Goal: Check status: Check status

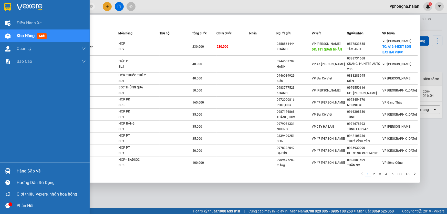
click at [18, 171] on div "Hàng sắp về" at bounding box center [51, 171] width 69 height 8
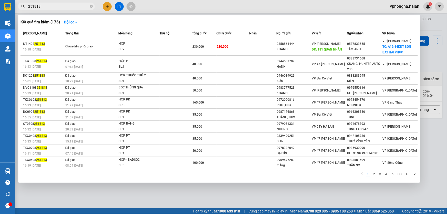
click at [54, 8] on section "Kết quả tìm kiếm ( 175 ) Bộ lọc Mã ĐH Trạng thái Món hàng Thu hộ Tổng cước Chưa…" at bounding box center [223, 107] width 447 height 214
click at [55, 6] on input "251813" at bounding box center [58, 7] width 61 height 6
click at [445, 57] on div at bounding box center [223, 107] width 447 height 214
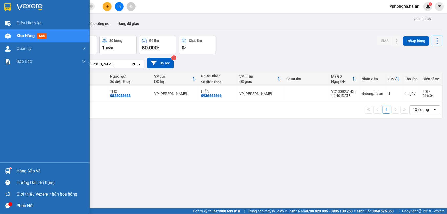
click at [20, 171] on div "Hàng sắp về" at bounding box center [51, 171] width 69 height 8
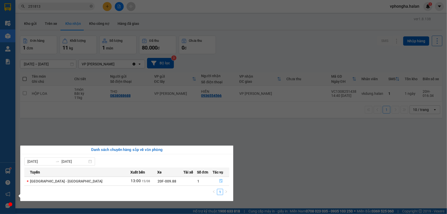
click at [219, 180] on icon "file-done" at bounding box center [221, 181] width 4 height 4
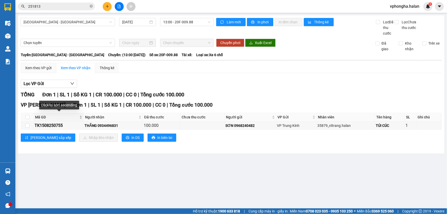
click at [50, 120] on div "Mã GD" at bounding box center [58, 117] width 47 height 6
click at [49, 122] on td "TK1508250755" at bounding box center [59, 126] width 50 height 8
copy div "TK1508250755"
click at [66, 2] on div "Kết quả tìm kiếm ( 175 ) Bộ lọc Mã ĐH Trạng thái Món hàng Thu hộ Tổng cước Chưa…" at bounding box center [50, 6] width 100 height 9
click at [61, 7] on input "251813" at bounding box center [58, 7] width 61 height 6
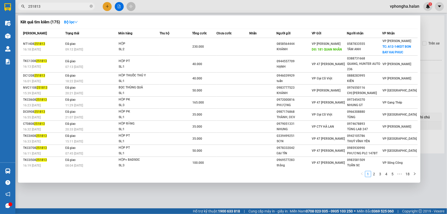
click at [61, 7] on input "251813" at bounding box center [58, 7] width 61 height 6
paste input "TK1508250755"
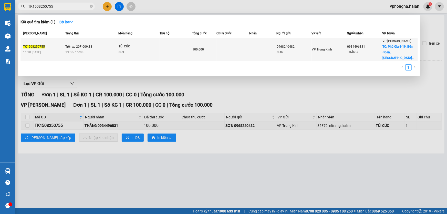
type input "TK1508250755"
click at [259, 44] on td at bounding box center [262, 49] width 27 height 23
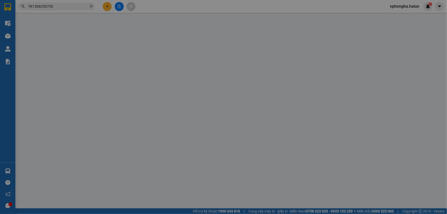
type input "0968240482"
type input "SƠN"
type input "0934496831"
type input "THẮNG"
checkbox input "true"
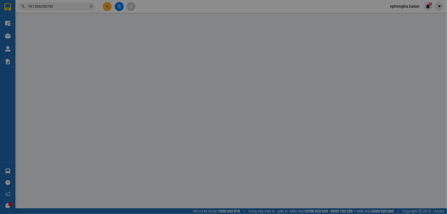
type input "Phú Gia 4-19, Bến Đoan, Hòn Gai"
type input "50.000"
type input "100.000"
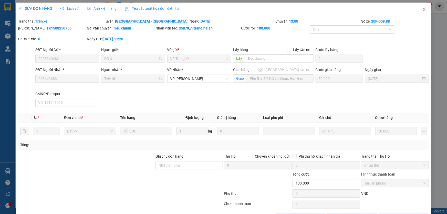
click at [423, 9] on icon "close" at bounding box center [424, 9] width 3 height 3
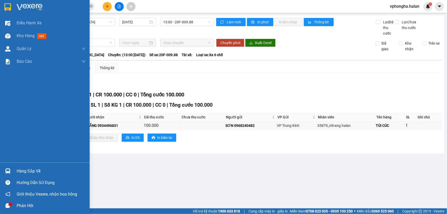
click at [17, 170] on div "Hàng sắp về" at bounding box center [51, 171] width 69 height 8
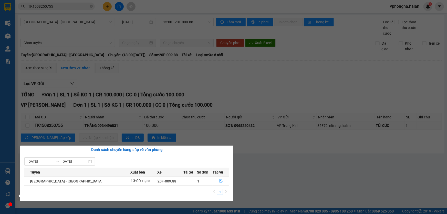
click at [7, 169] on div "Điều hành xe Kho hàng mới Quản [PERSON_NAME] lý chuyến Quản lý kiểm kho Báo cáo…" at bounding box center [7, 107] width 15 height 214
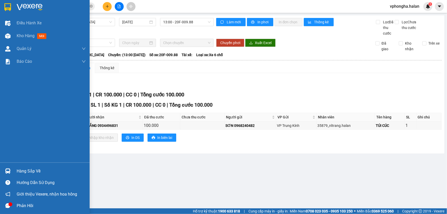
click at [7, 169] on img at bounding box center [7, 170] width 5 height 5
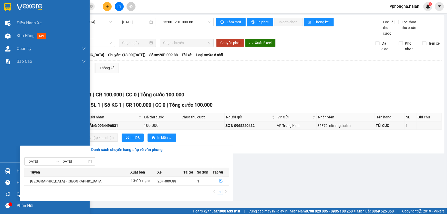
click at [7, 169] on div "Điều hành xe Kho hàng mới Quản [PERSON_NAME] lý chuyến Quản lý kiểm kho Báo cáo…" at bounding box center [45, 107] width 90 height 214
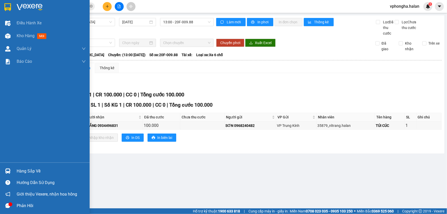
click at [7, 169] on img at bounding box center [7, 170] width 5 height 5
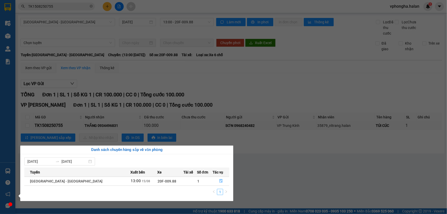
click at [221, 193] on link "1" at bounding box center [220, 192] width 6 height 6
click at [220, 181] on icon "file-done" at bounding box center [221, 181] width 3 height 4
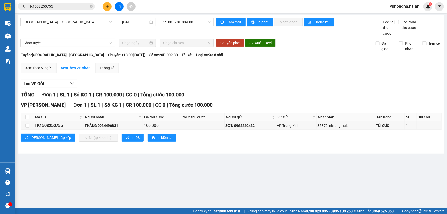
click at [251, 197] on main "[GEOGRAPHIC_DATA] - [GEOGRAPHIC_DATA] [DATE] 13:00 - 20F-009.88 Làm mới In phơi…" at bounding box center [223, 104] width 447 height 208
click at [61, 4] on input "TK1508250755" at bounding box center [58, 7] width 61 height 6
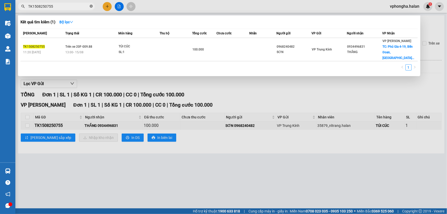
click at [93, 5] on icon "close-circle" at bounding box center [91, 6] width 3 height 3
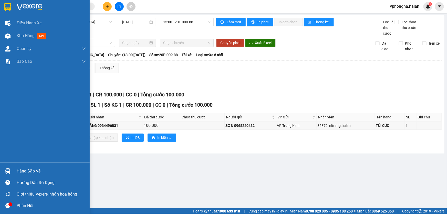
click at [36, 173] on div "Hàng sắp về" at bounding box center [51, 171] width 69 height 8
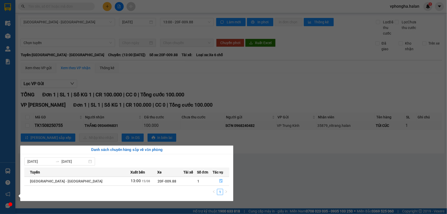
click at [295, 178] on section "Kết quả tìm kiếm ( 1 ) Bộ lọc Mã ĐH Trạng thái Món hàng Thu hộ Tổng cước Chưa c…" at bounding box center [223, 107] width 447 height 214
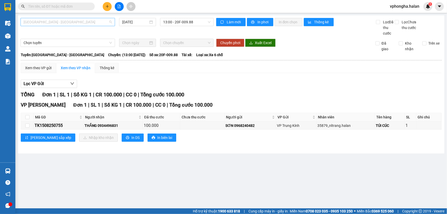
click at [97, 24] on span "[GEOGRAPHIC_DATA] - [GEOGRAPHIC_DATA]" at bounding box center [68, 22] width 88 height 8
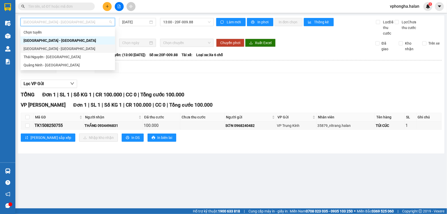
click at [250, 74] on div "Xem theo VP gửi Xem theo VP nhận Thống kê Lọc VP Gửi TỔNG Đơn 1 | SL 1 | Số KG…" at bounding box center [231, 105] width 421 height 85
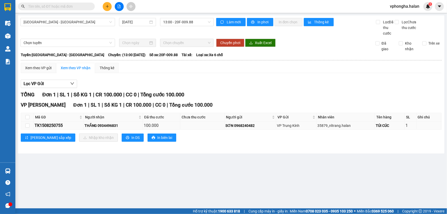
click at [123, 125] on div "THẮNG 0934496831" at bounding box center [113, 126] width 57 height 6
drag, startPoint x: 71, startPoint y: 125, endPoint x: 66, endPoint y: 126, distance: 4.7
click at [66, 126] on div "TK1508250755" at bounding box center [59, 125] width 48 height 6
drag, startPoint x: 66, startPoint y: 125, endPoint x: 51, endPoint y: 124, distance: 14.9
click at [34, 124] on td "TK1508250755" at bounding box center [59, 126] width 50 height 8
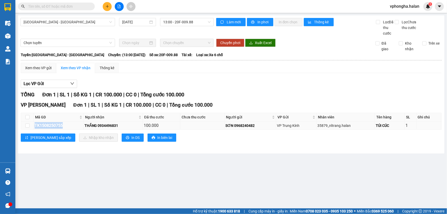
copy div "TK1508250755"
click at [53, 8] on input "text" at bounding box center [58, 7] width 61 height 6
paste input "TK1508250755"
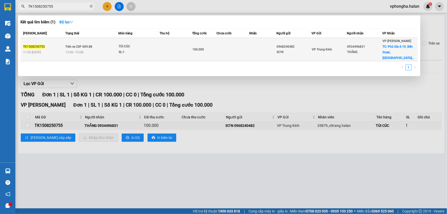
type input "TK1508250755"
click at [158, 49] on span "TÚI CÚC SL: 1" at bounding box center [139, 49] width 41 height 11
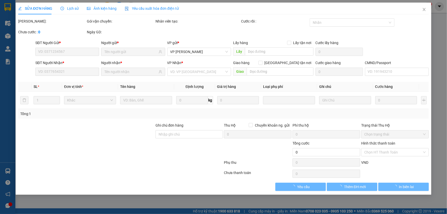
type input "0968240482"
type input "SƠN"
type input "0934496831"
type input "THẮNG"
checkbox input "true"
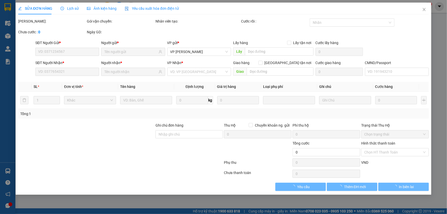
type input "Phú Gia 4-19, Bến Đoan, Hòn Gai"
type input "50.000"
type input "100.000"
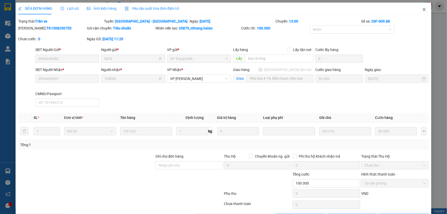
drag, startPoint x: 422, startPoint y: 8, endPoint x: 426, endPoint y: 8, distance: 3.4
click at [424, 8] on span "Close" at bounding box center [424, 10] width 14 height 14
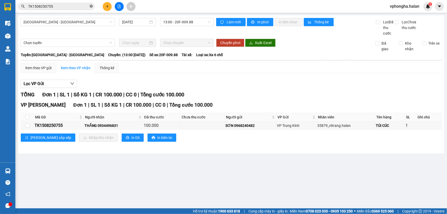
click at [93, 7] on icon "close-circle" at bounding box center [91, 6] width 3 height 3
drag, startPoint x: 307, startPoint y: 186, endPoint x: 310, endPoint y: 186, distance: 3.1
click at [310, 186] on main "[GEOGRAPHIC_DATA] - [GEOGRAPHIC_DATA] [DATE] 13:00 - 20F-009.88 Làm mới In phơi…" at bounding box center [223, 104] width 447 height 208
drag, startPoint x: 219, startPoint y: 57, endPoint x: 199, endPoint y: 69, distance: 23.2
click at [199, 69] on div "Xem theo VP gửi Xem theo VP nhận Thống kê" at bounding box center [231, 68] width 421 height 10
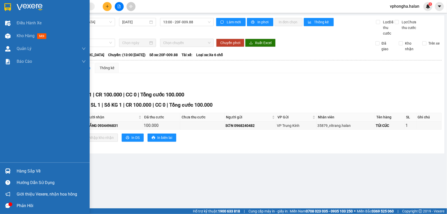
click at [33, 8] on img at bounding box center [30, 7] width 26 height 8
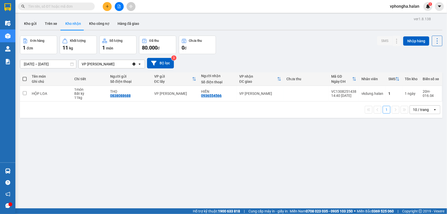
click at [183, 146] on div "ver 1.8.138 Kho gửi Trên xe Kho nhận Kho công nợ Hàng đã giao Đơn hàng 1 đơn Kh…" at bounding box center [231, 122] width 427 height 214
click at [274, 158] on div "ver 1.8.138 Kho gửi Trên xe Kho nhận Kho công nợ Hàng đã giao Đơn hàng 1 đơn Kh…" at bounding box center [231, 122] width 427 height 214
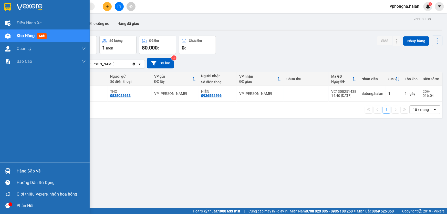
click at [26, 173] on div "Hàng sắp về" at bounding box center [51, 171] width 69 height 8
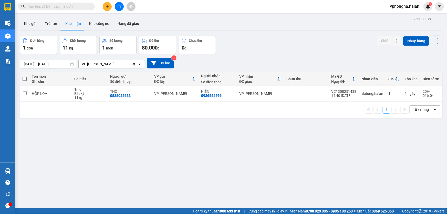
click at [56, 125] on section "Kết quả tìm kiếm ( 1 ) Bộ lọc Mã ĐH Trạng thái Món hàng Thu hộ Tổng cước Chưa c…" at bounding box center [223, 107] width 447 height 214
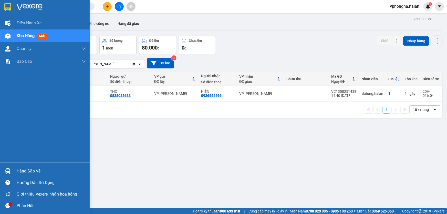
click at [22, 172] on div "Hàng sắp về" at bounding box center [51, 171] width 69 height 8
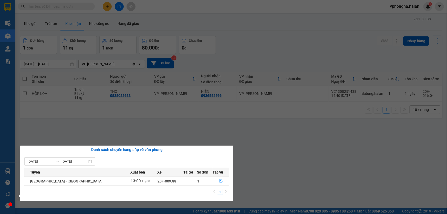
click at [142, 182] on span "15/08" at bounding box center [146, 181] width 8 height 4
click at [158, 180] on span "20F-009.88" at bounding box center [167, 181] width 19 height 4
click at [131, 182] on span "13:00" at bounding box center [136, 181] width 10 height 5
click at [219, 182] on icon "file-done" at bounding box center [221, 181] width 4 height 4
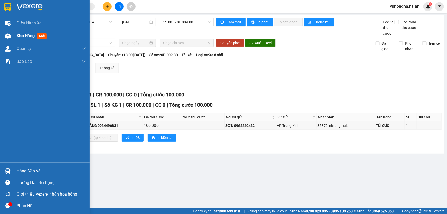
click at [28, 37] on span "Kho hàng" at bounding box center [26, 35] width 18 height 5
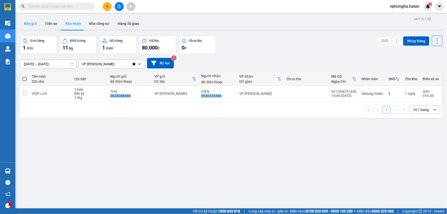
click at [33, 23] on button "Kho gửi" at bounding box center [30, 23] width 21 height 12
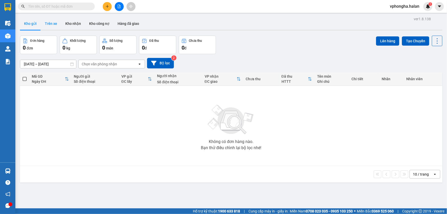
click at [46, 23] on button "Trên xe" at bounding box center [51, 23] width 21 height 12
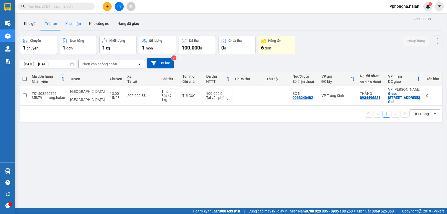
click at [72, 24] on button "Kho nhận" at bounding box center [73, 23] width 24 height 12
type input "[DATE] – [DATE]"
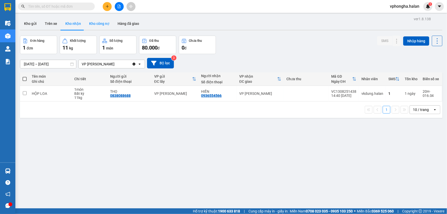
click at [95, 23] on button "Kho công nợ" at bounding box center [99, 23] width 28 height 12
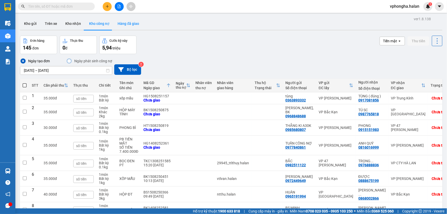
click at [121, 28] on button "Hàng đã giao" at bounding box center [129, 23] width 30 height 12
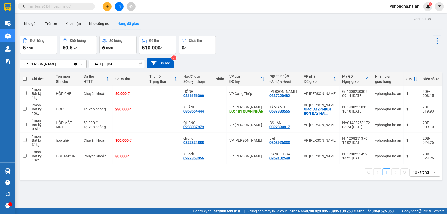
click at [235, 41] on div "Đơn hàng 5 đơn Khối lượng 60.5 kg Số lượng 6 món Đã thu 510.000 đ Chưa thu 0 đ" at bounding box center [231, 45] width 423 height 18
click at [243, 44] on div "Đơn hàng 5 đơn Khối lượng 60.5 kg Số lượng 6 món Đã thu 510.000 đ Chưa thu 0 đ" at bounding box center [231, 45] width 423 height 18
click at [46, 22] on button "Trên xe" at bounding box center [51, 23] width 21 height 12
